Goal: Navigation & Orientation: Find specific page/section

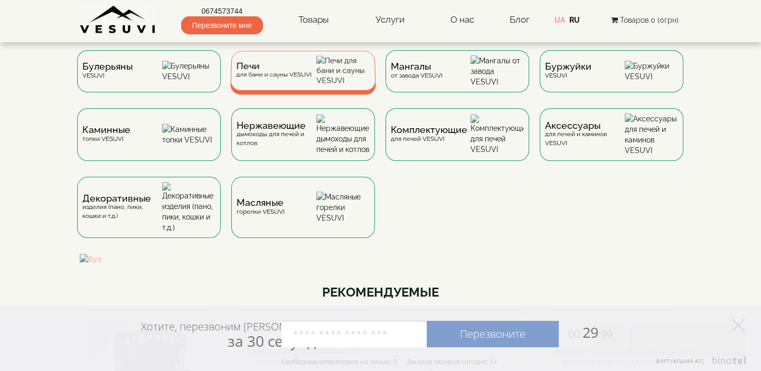
click at [281, 79] on div "Печи для бани и сауны VESUVI" at bounding box center [274, 70] width 76 height 16
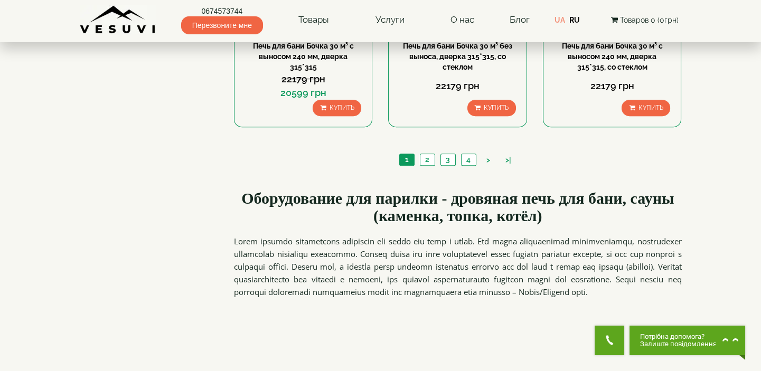
scroll to position [1248, 0]
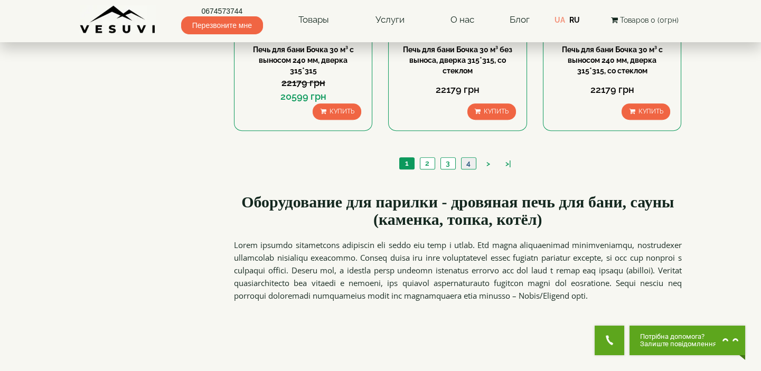
click at [469, 162] on link "4" at bounding box center [468, 163] width 15 height 11
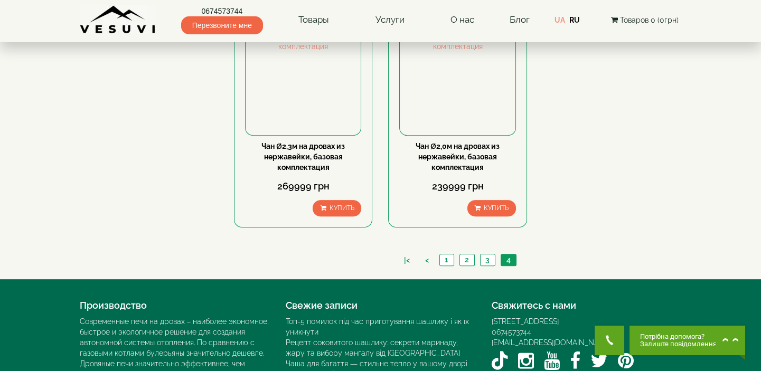
scroll to position [1152, 0]
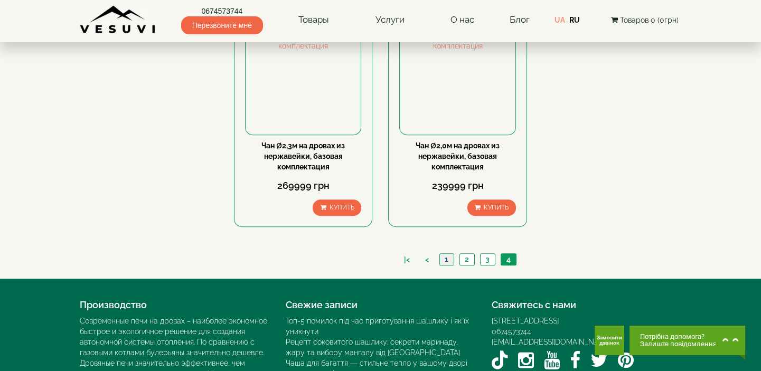
click at [444, 258] on link "1" at bounding box center [446, 259] width 14 height 11
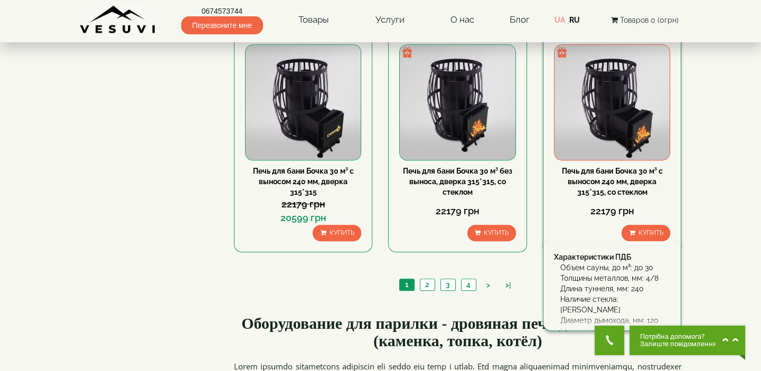
scroll to position [1104, 0]
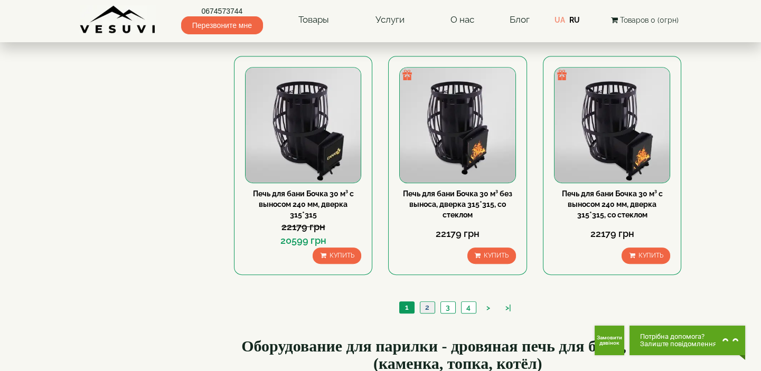
click at [426, 304] on link "2" at bounding box center [427, 307] width 15 height 11
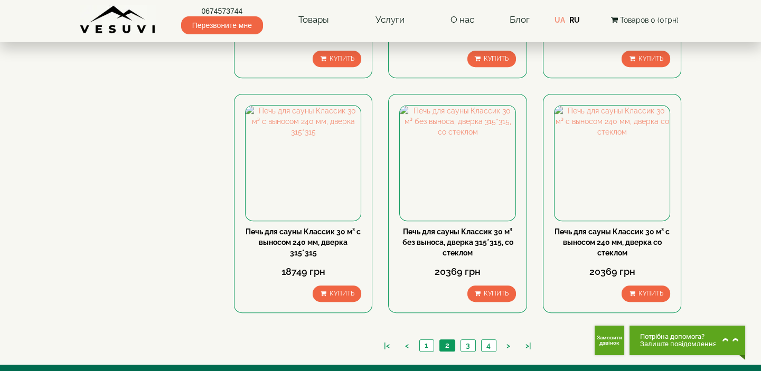
scroll to position [1104, 0]
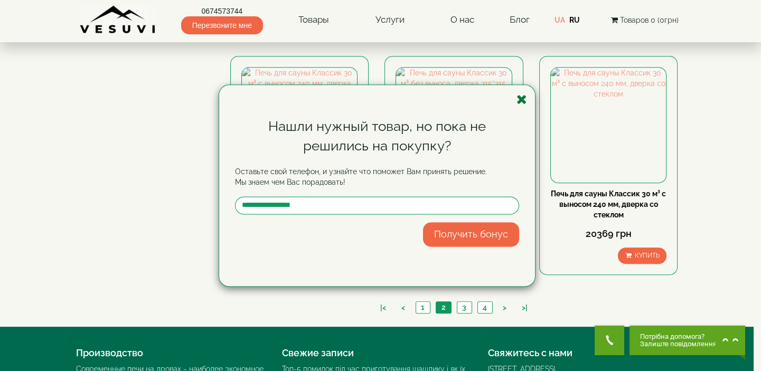
click at [522, 97] on icon "button" at bounding box center [522, 99] width 11 height 13
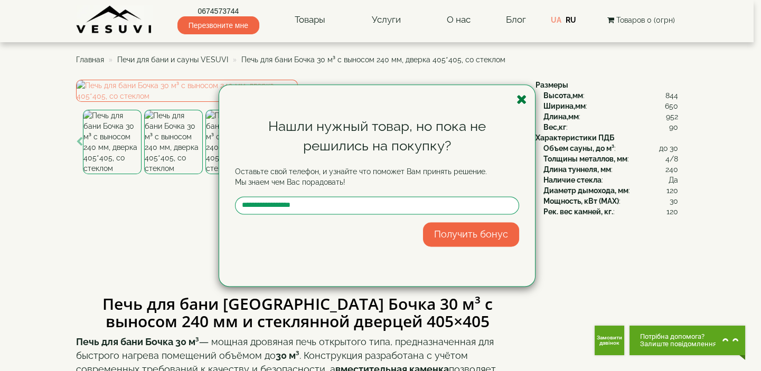
click at [523, 99] on icon "button" at bounding box center [522, 99] width 11 height 13
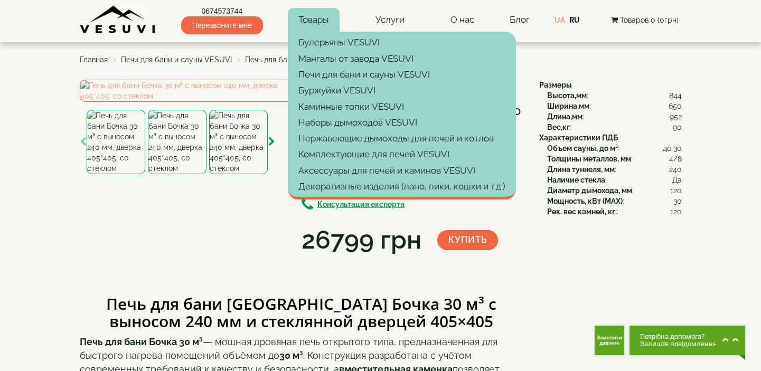
click at [308, 21] on link "Товары" at bounding box center [314, 20] width 52 height 24
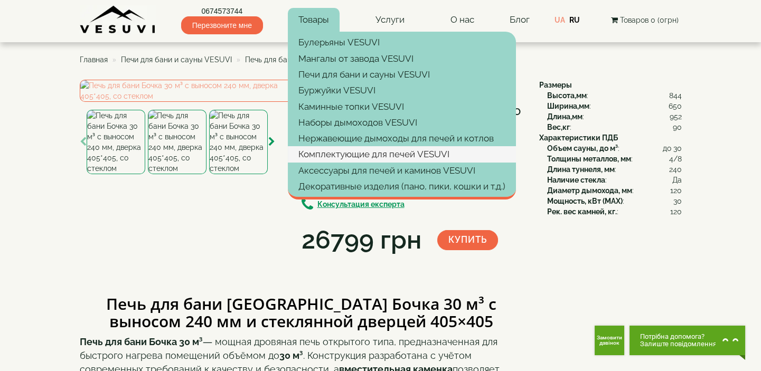
click at [340, 150] on link "Комплектующие для печей VESUVI" at bounding box center [402, 154] width 228 height 16
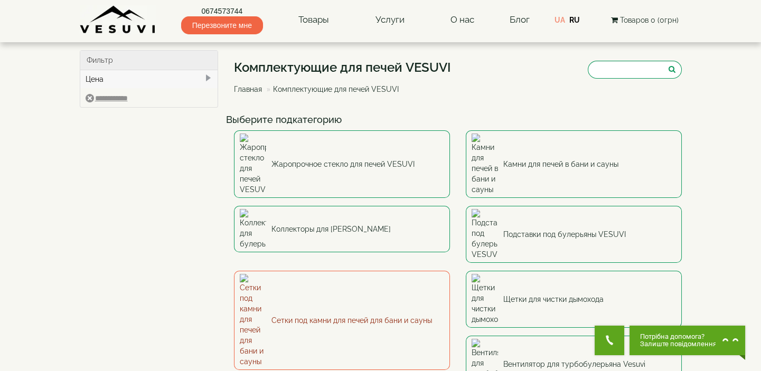
click at [344, 271] on link "Сетки под камни для печей для бани и сауны" at bounding box center [342, 320] width 216 height 99
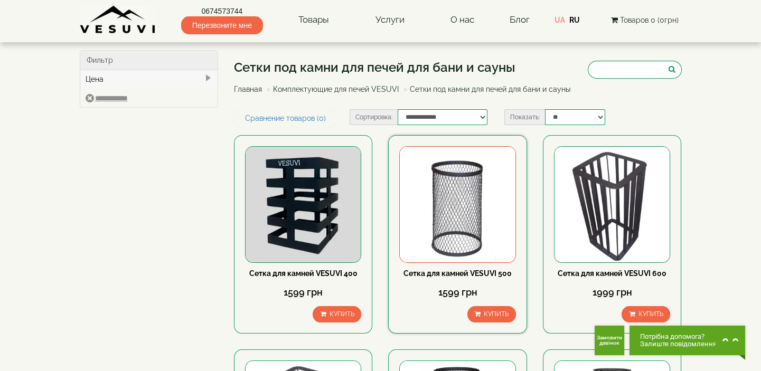
scroll to position [96, 0]
